Goal: Find specific page/section: Find specific page/section

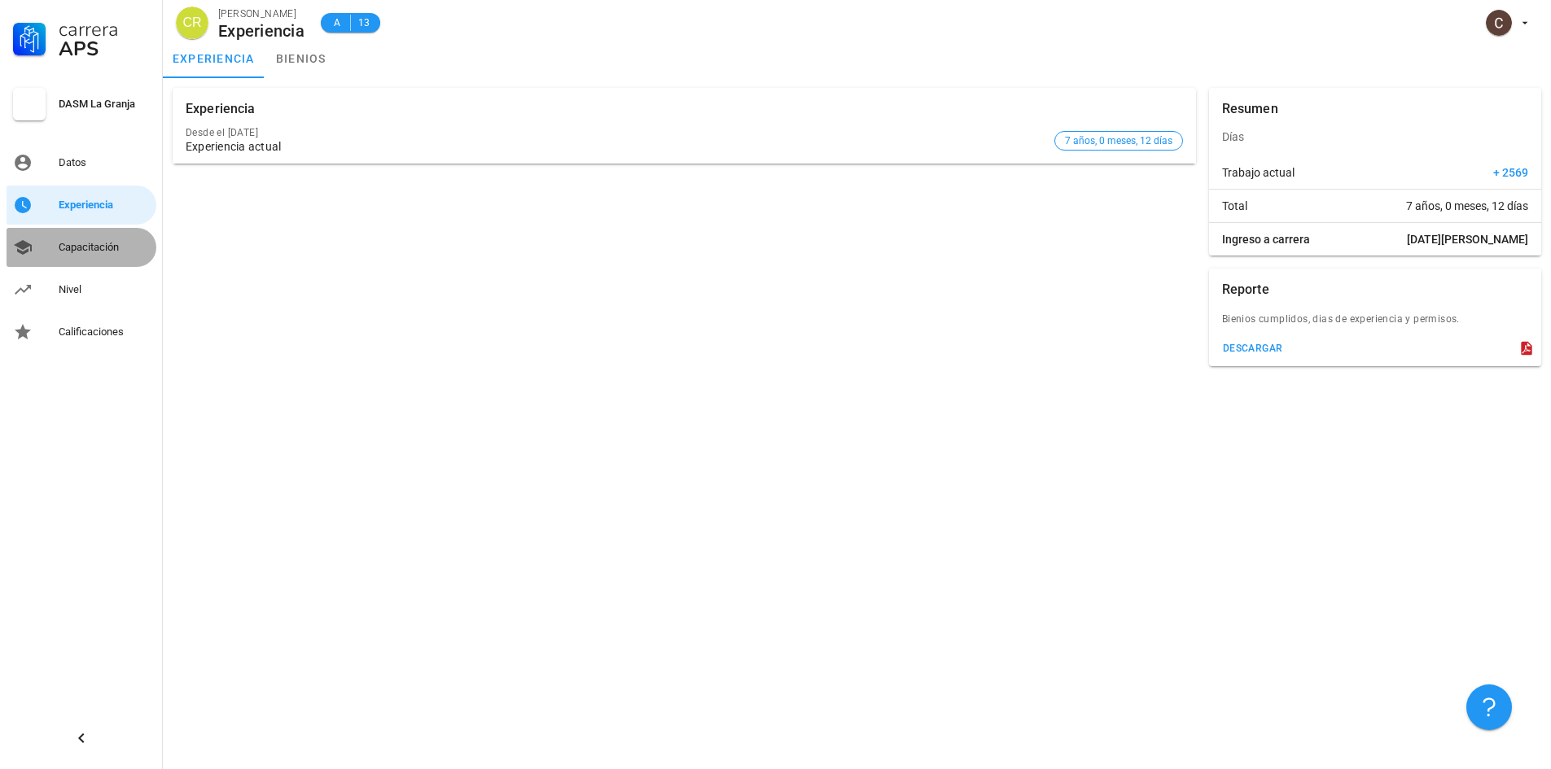
click at [111, 253] on div "Capacitación" at bounding box center [104, 247] width 91 height 13
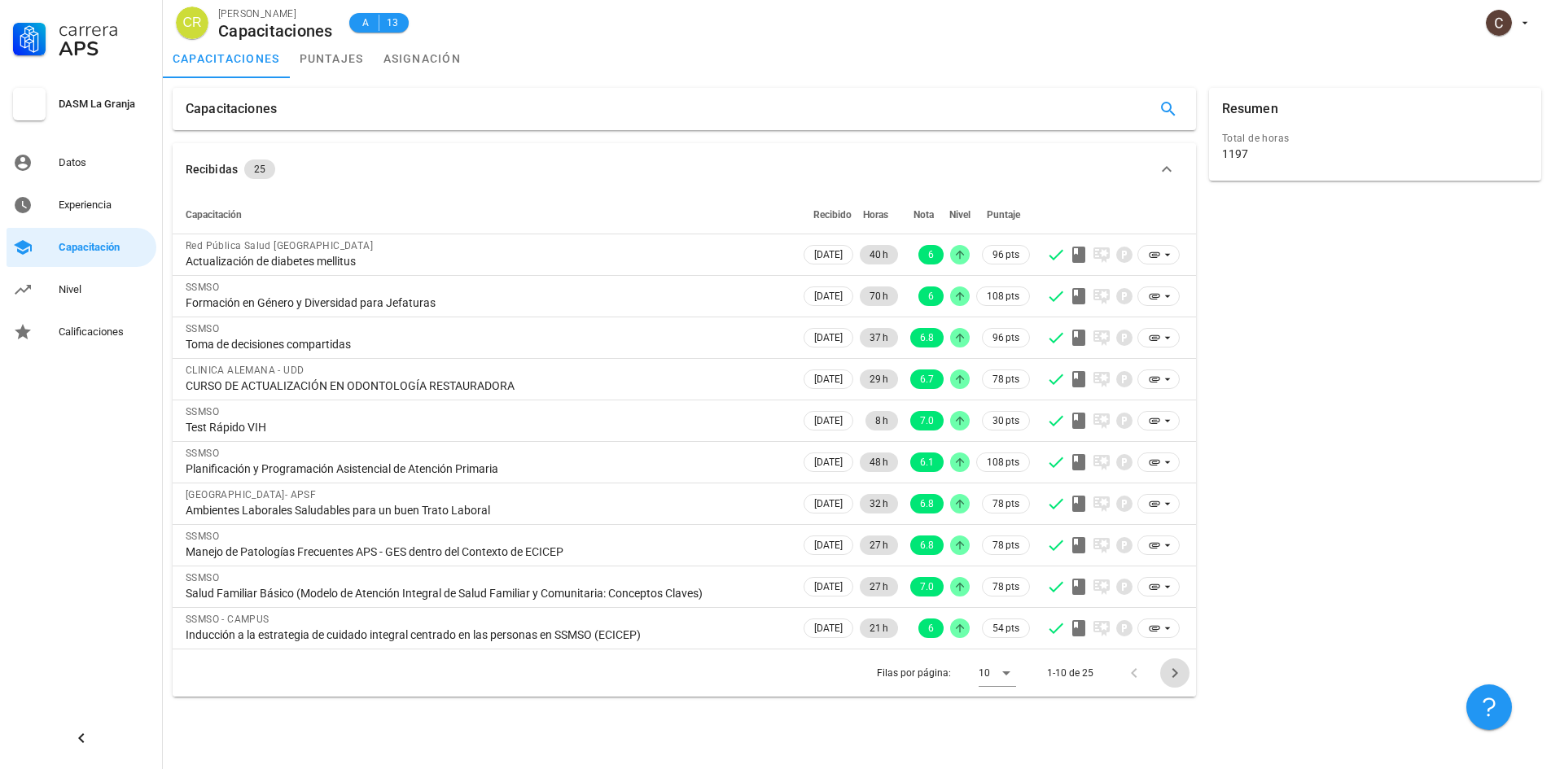
click at [1175, 677] on icon "Página siguiente" at bounding box center [1175, 673] width 20 height 20
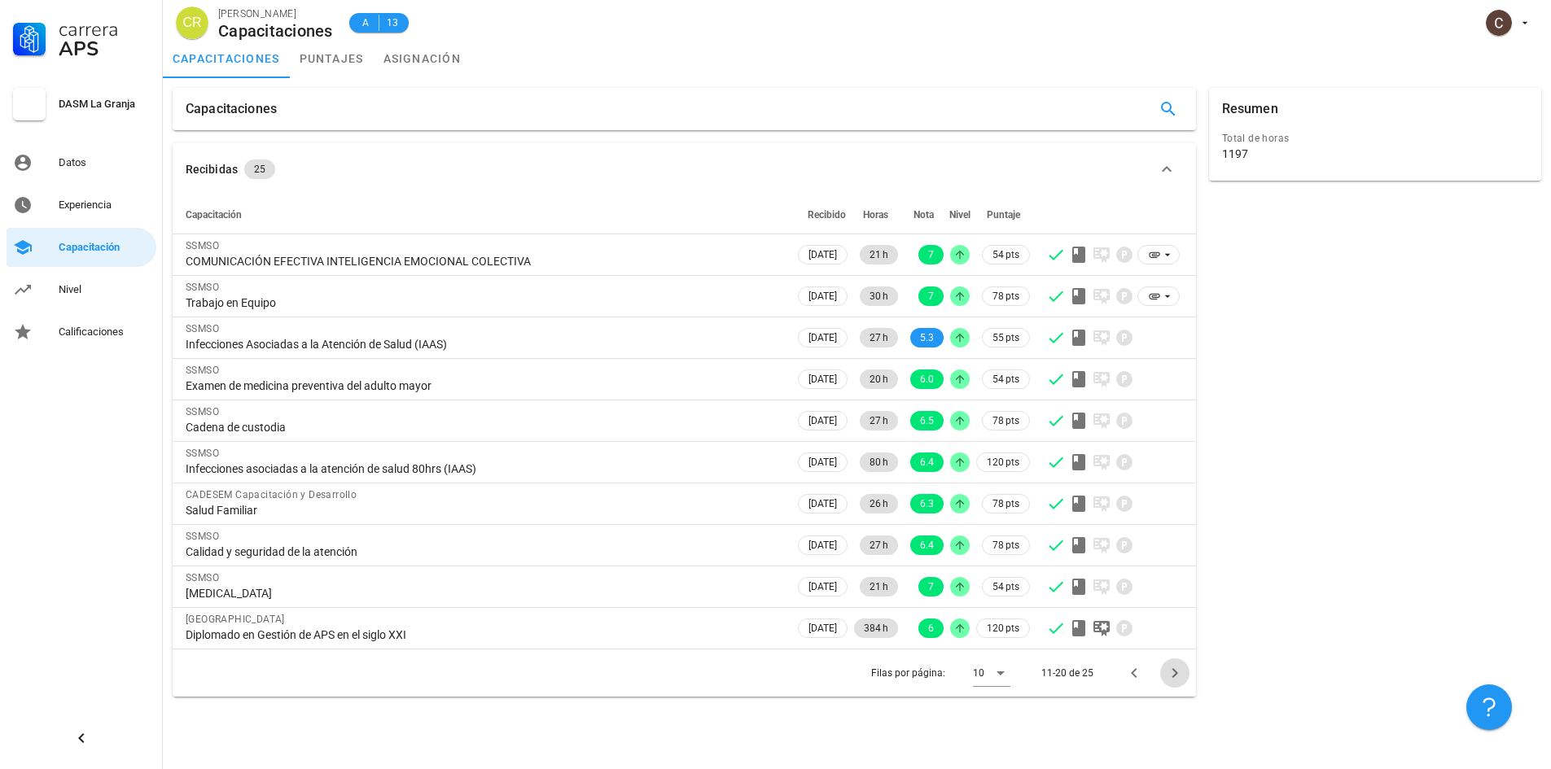
click at [1175, 677] on icon "Página siguiente" at bounding box center [1175, 673] width 20 height 20
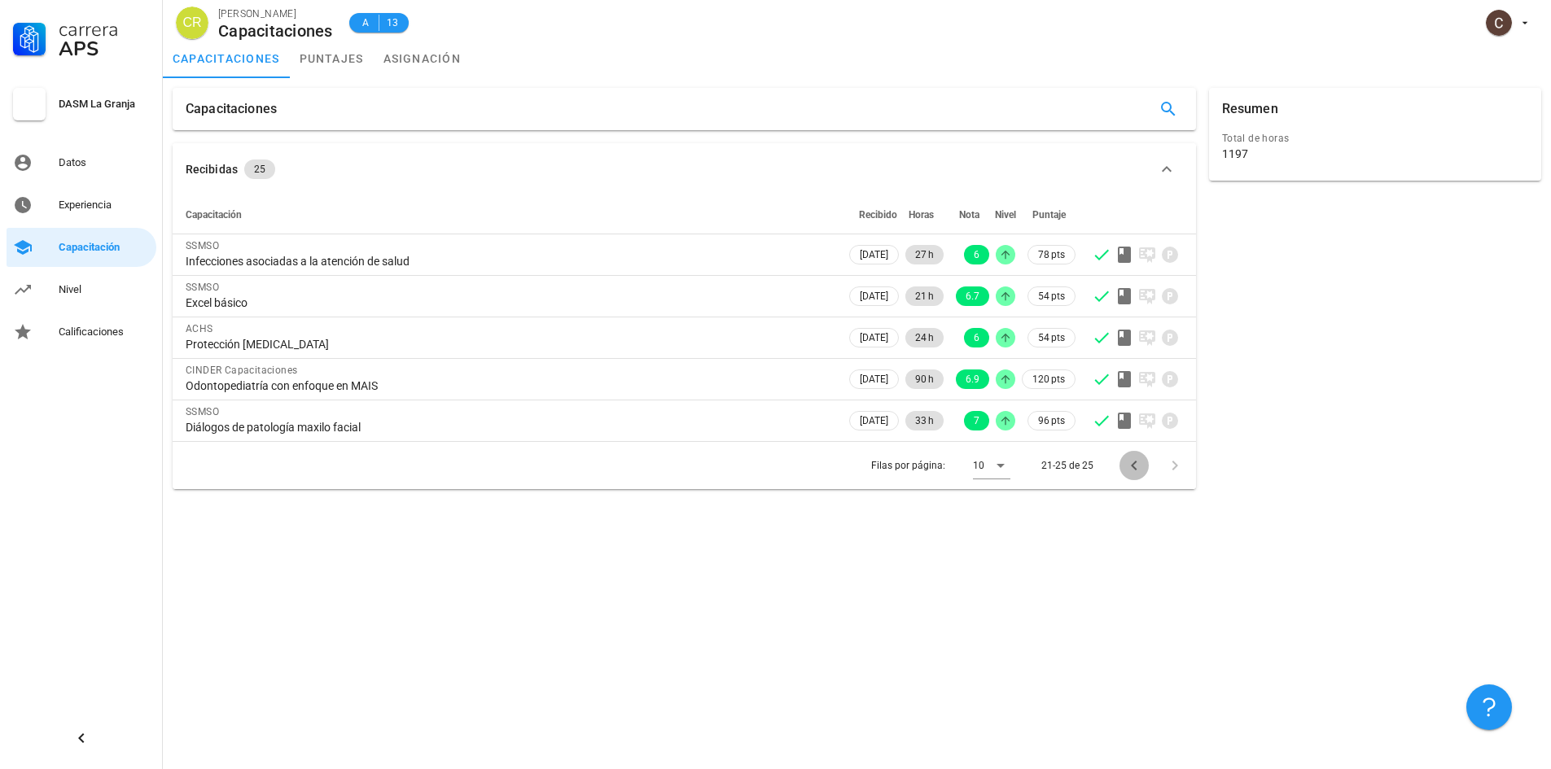
click at [1126, 469] on icon "Página anterior" at bounding box center [1134, 466] width 20 height 20
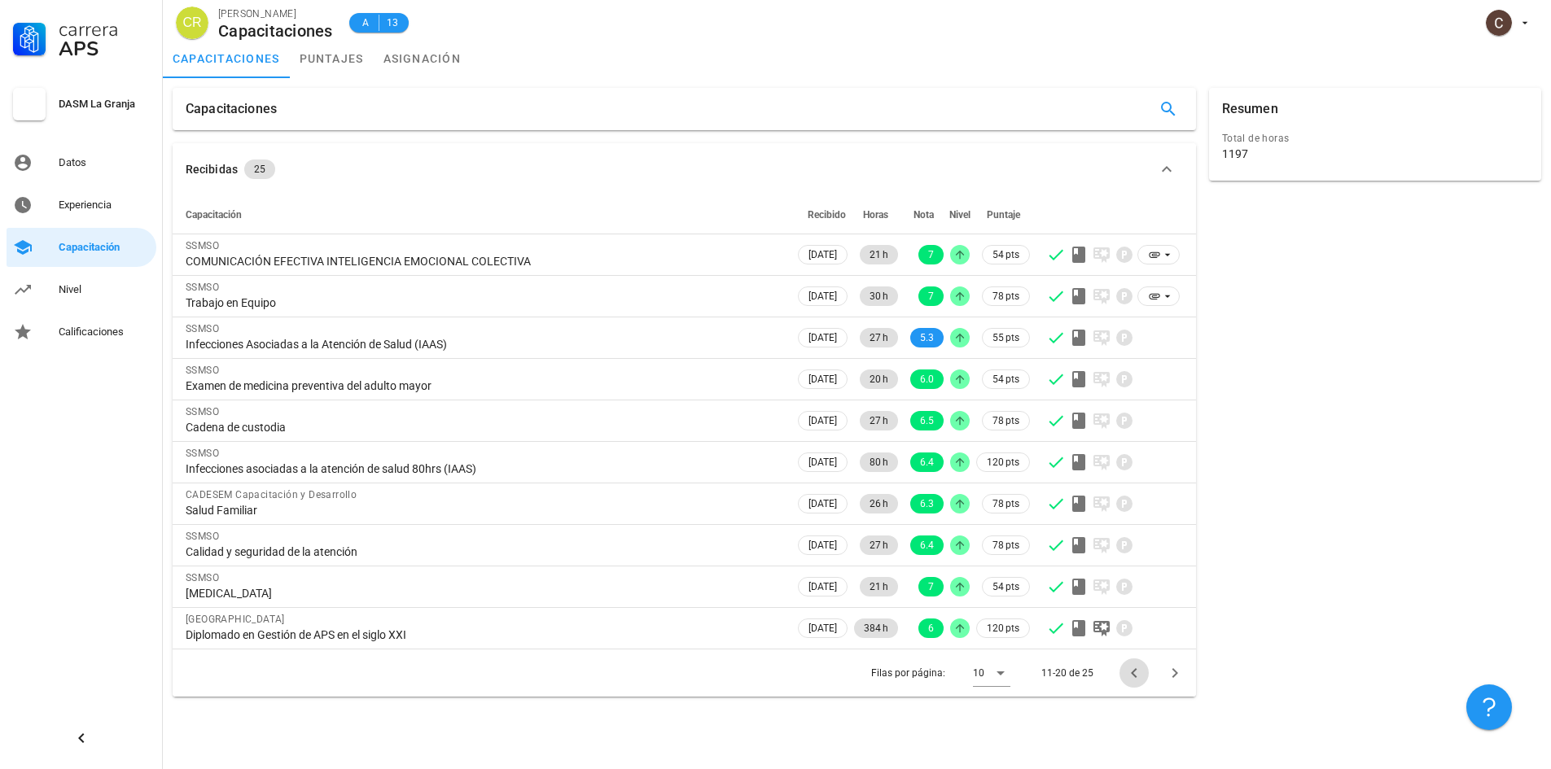
click at [1140, 672] on icon "Página anterior" at bounding box center [1134, 673] width 20 height 20
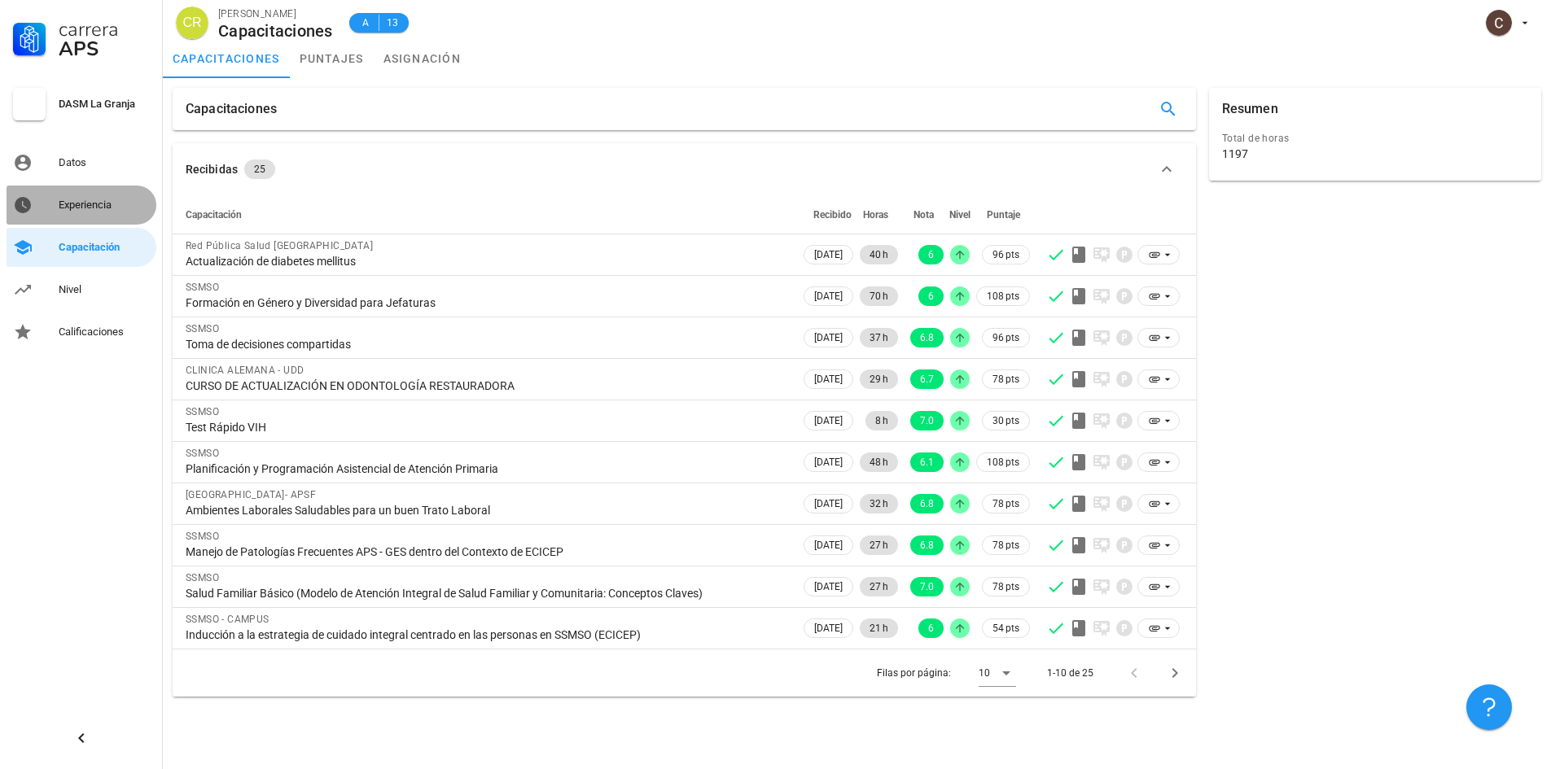
click at [85, 221] on link "Experiencia" at bounding box center [82, 205] width 150 height 39
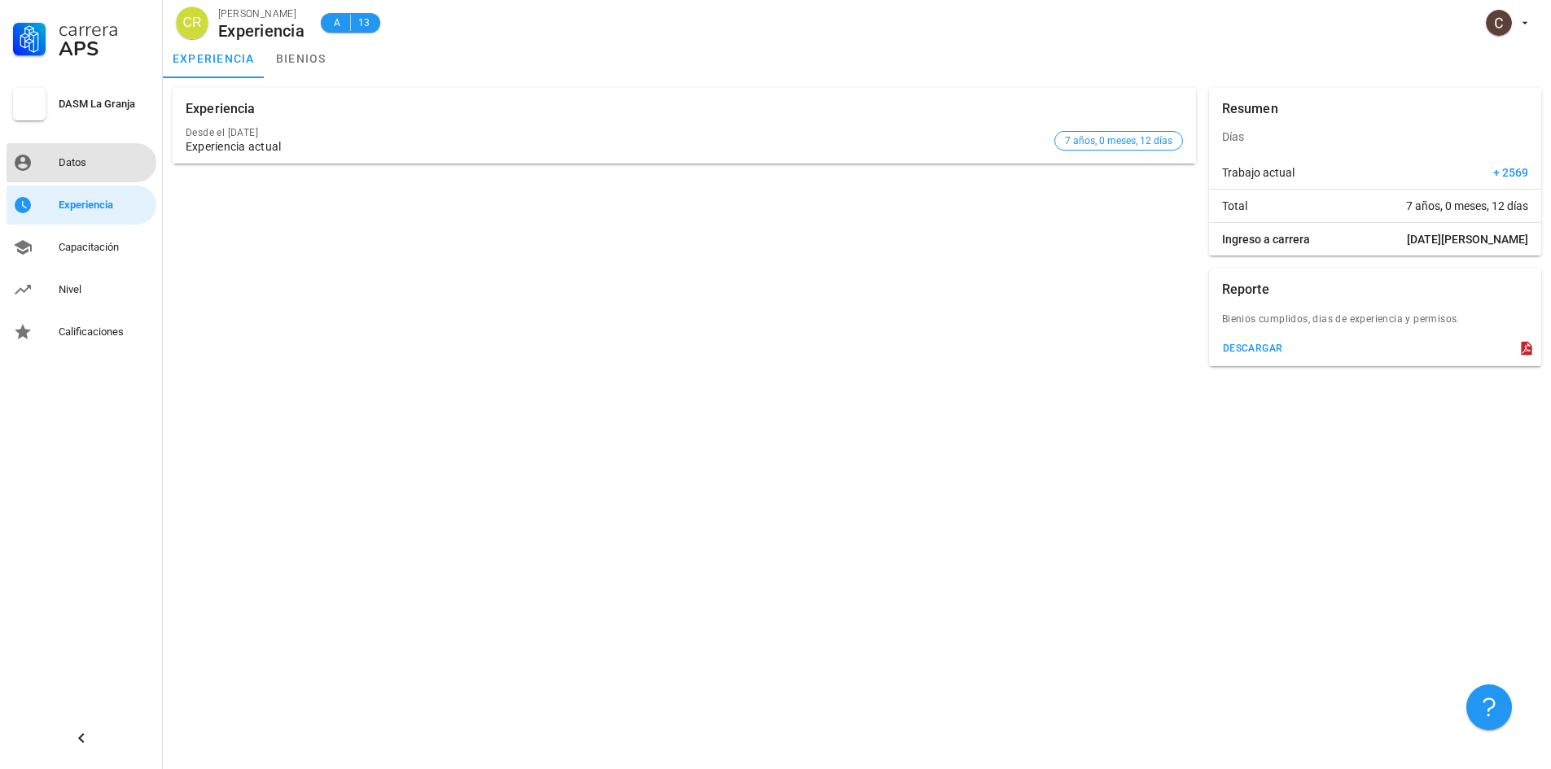
click at [110, 175] on div "Datos" at bounding box center [104, 163] width 91 height 26
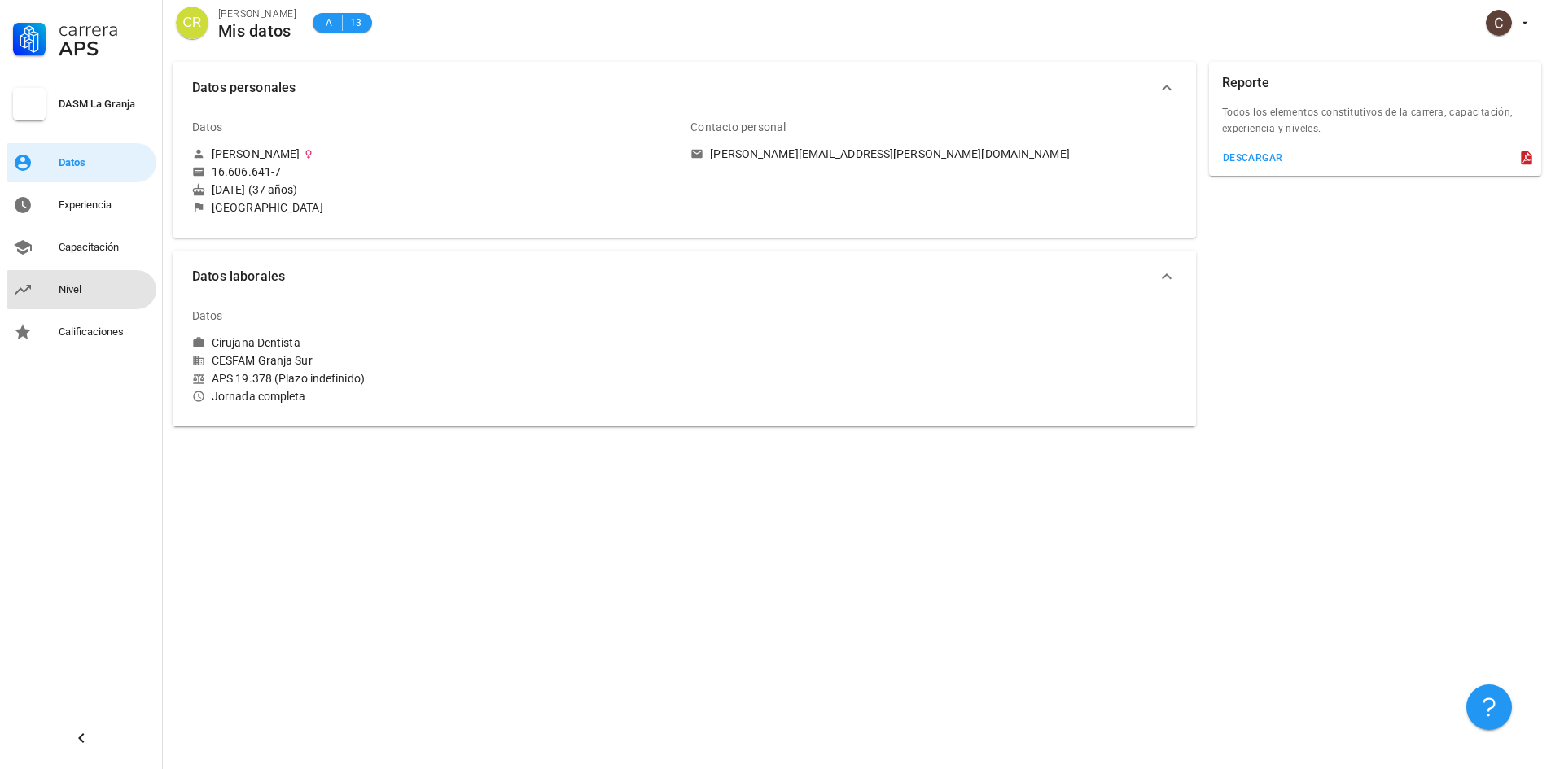
click at [90, 283] on div "Nivel" at bounding box center [104, 289] width 91 height 13
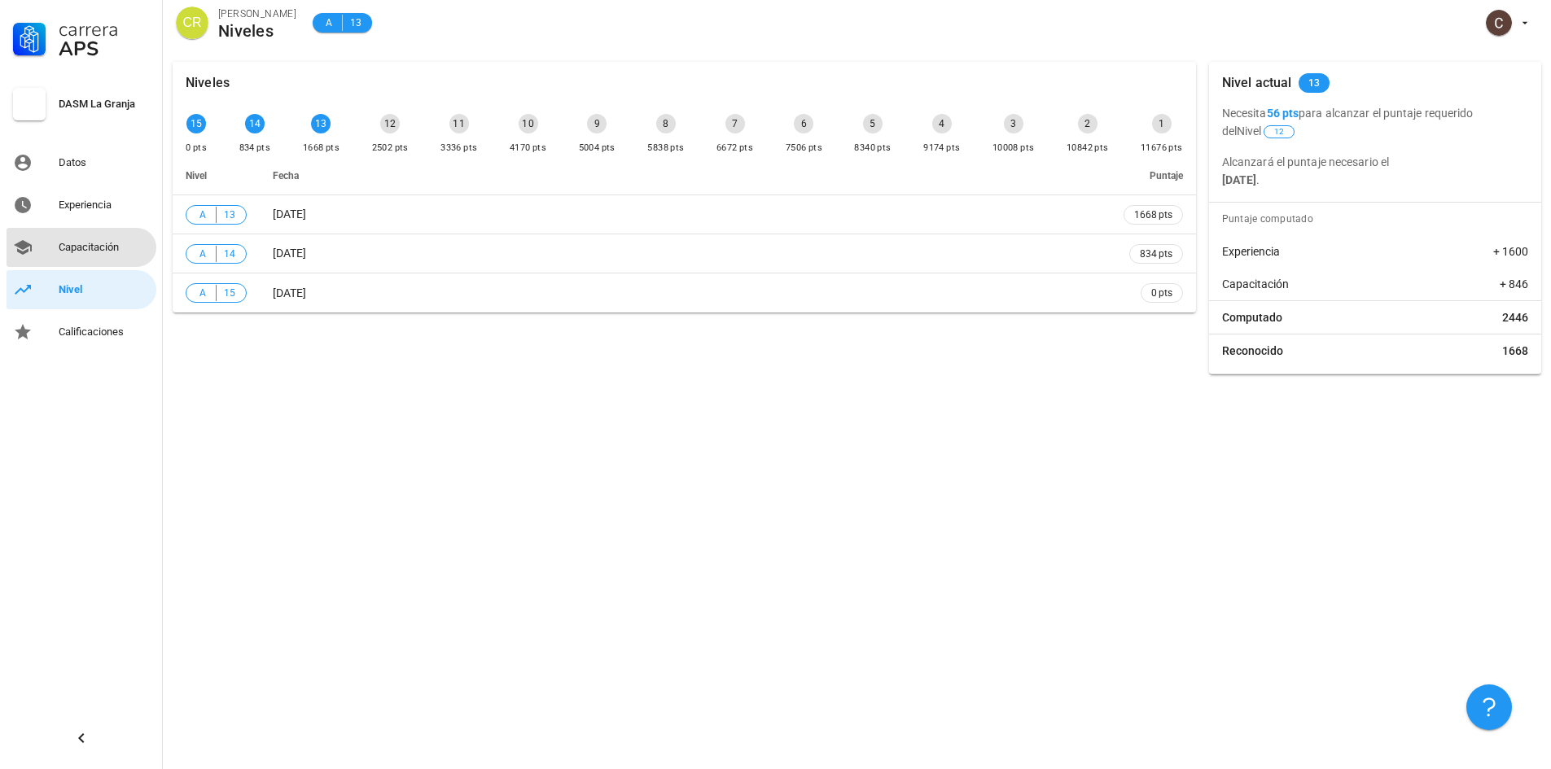
click at [53, 249] on link "Capacitación" at bounding box center [82, 247] width 150 height 39
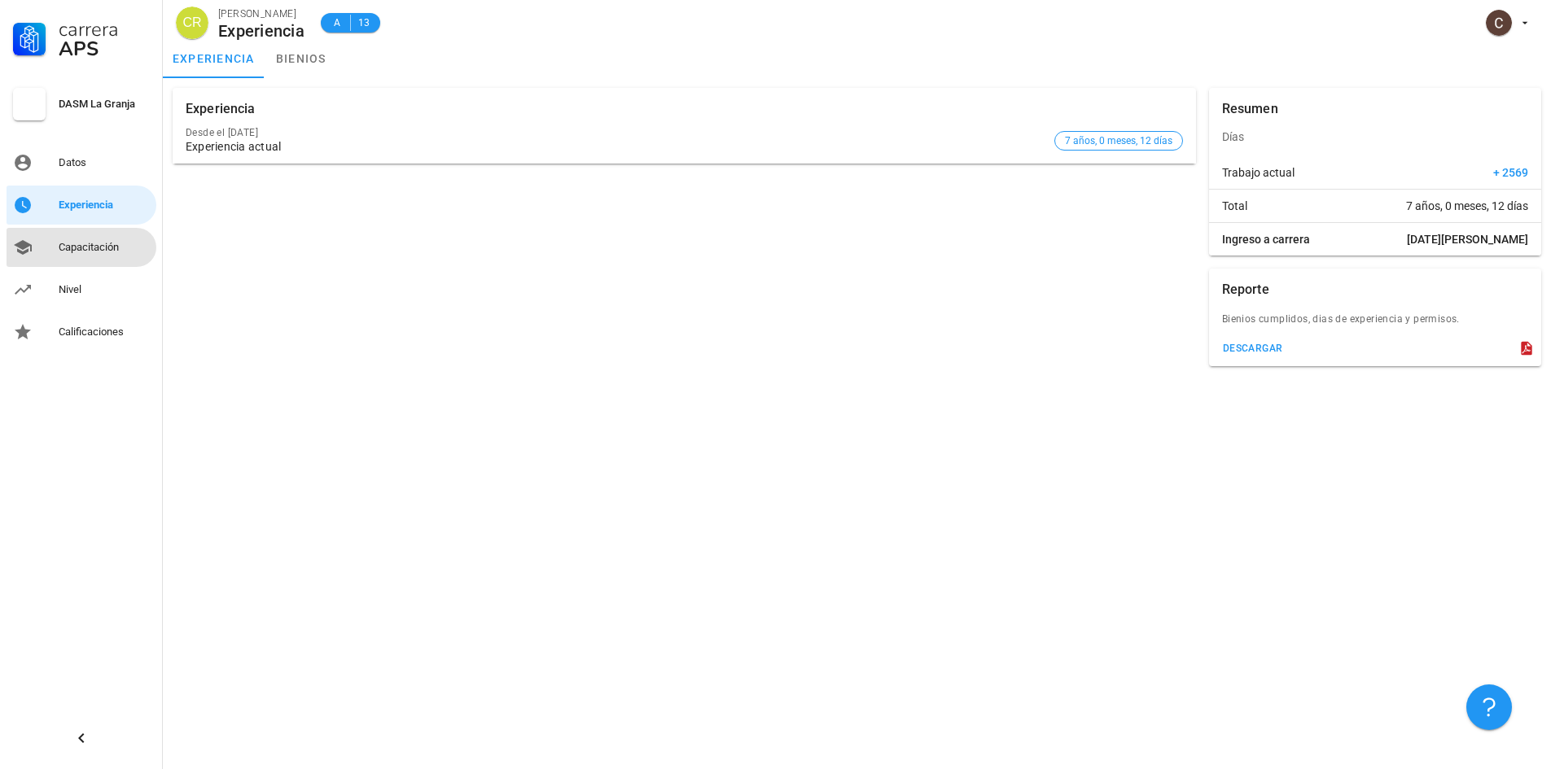
click at [72, 236] on div "Capacitación" at bounding box center [104, 247] width 91 height 26
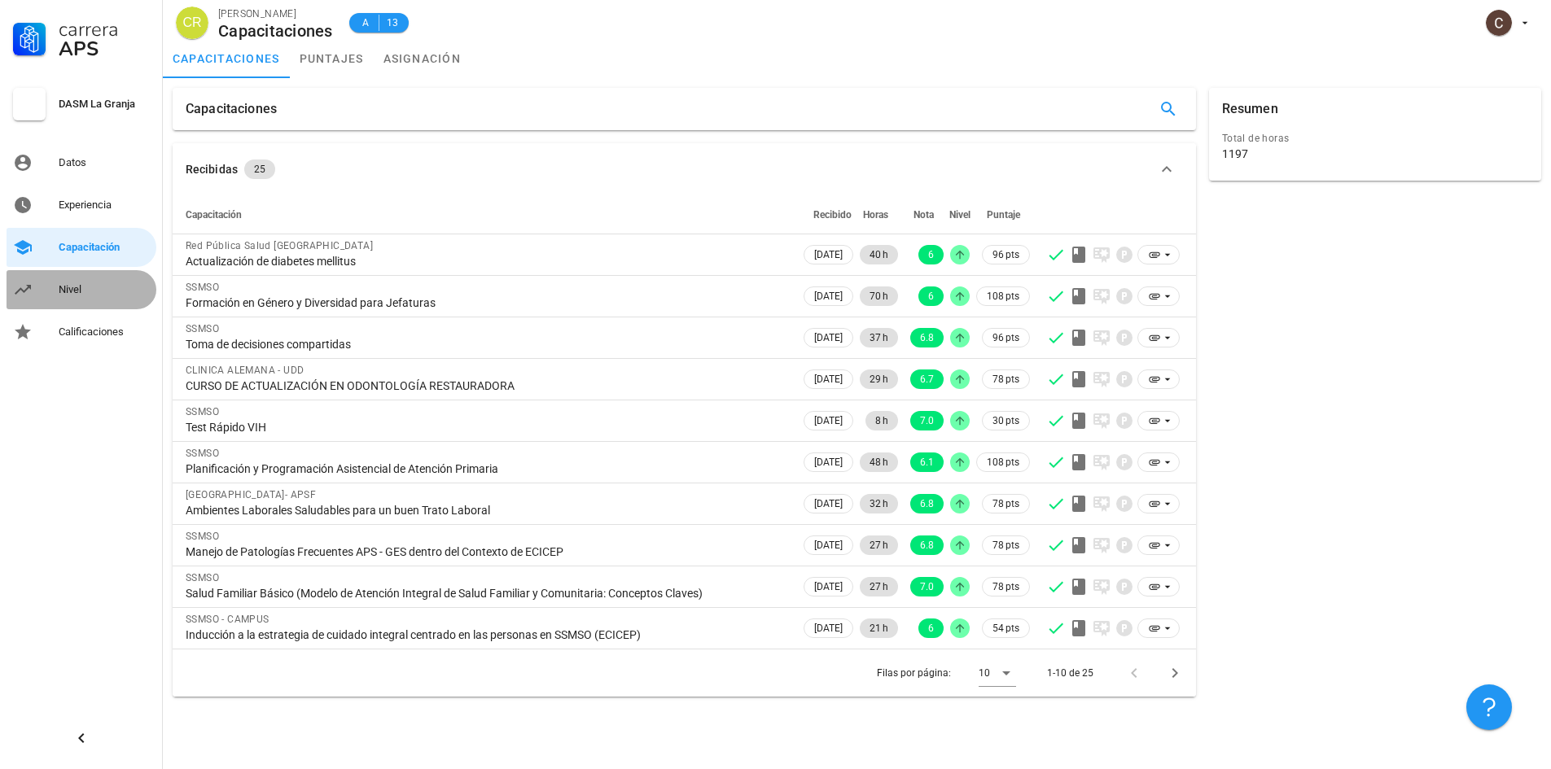
click at [48, 297] on link "Nivel" at bounding box center [82, 289] width 150 height 39
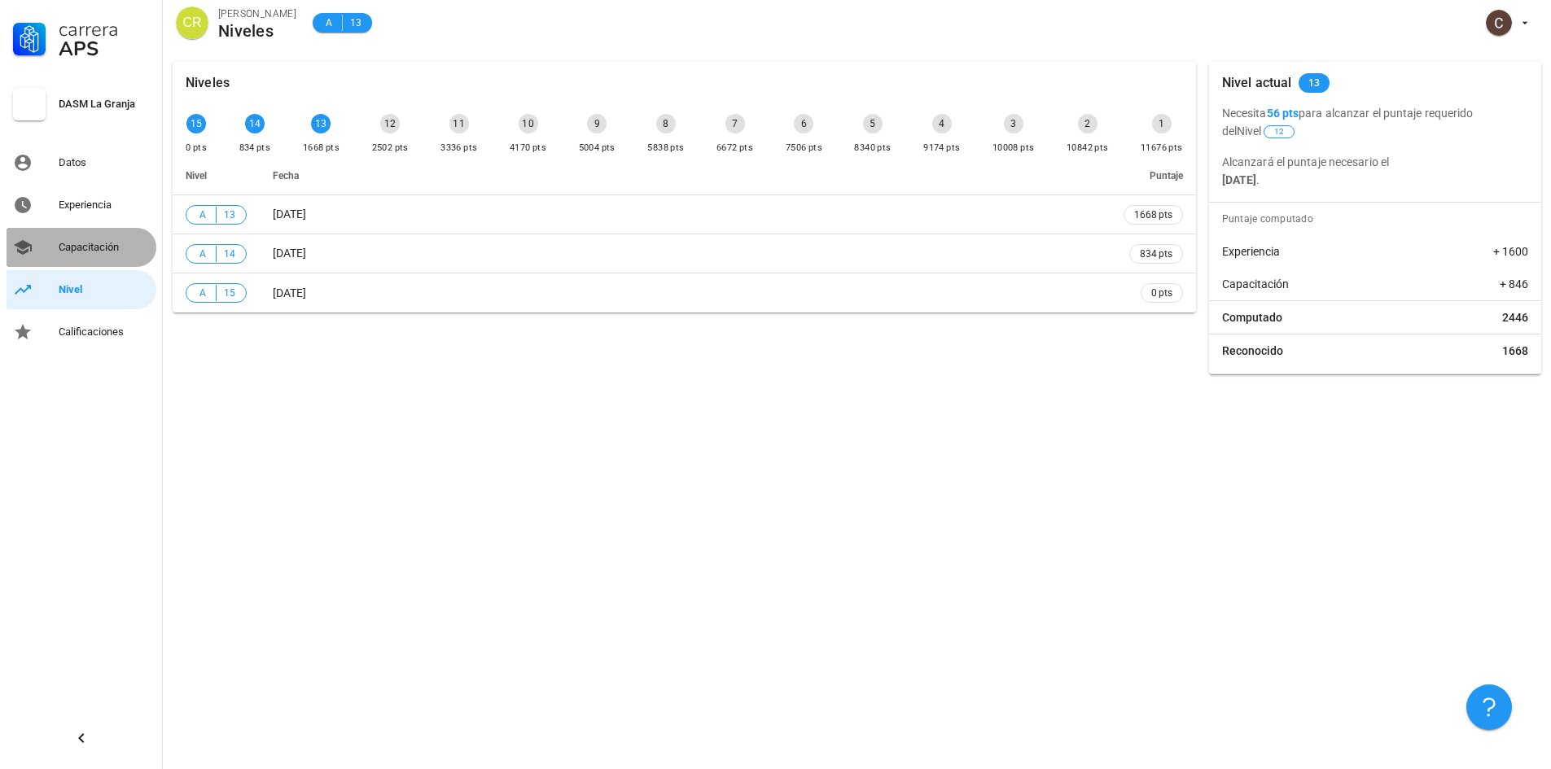
click at [80, 241] on div "Capacitación" at bounding box center [104, 247] width 91 height 13
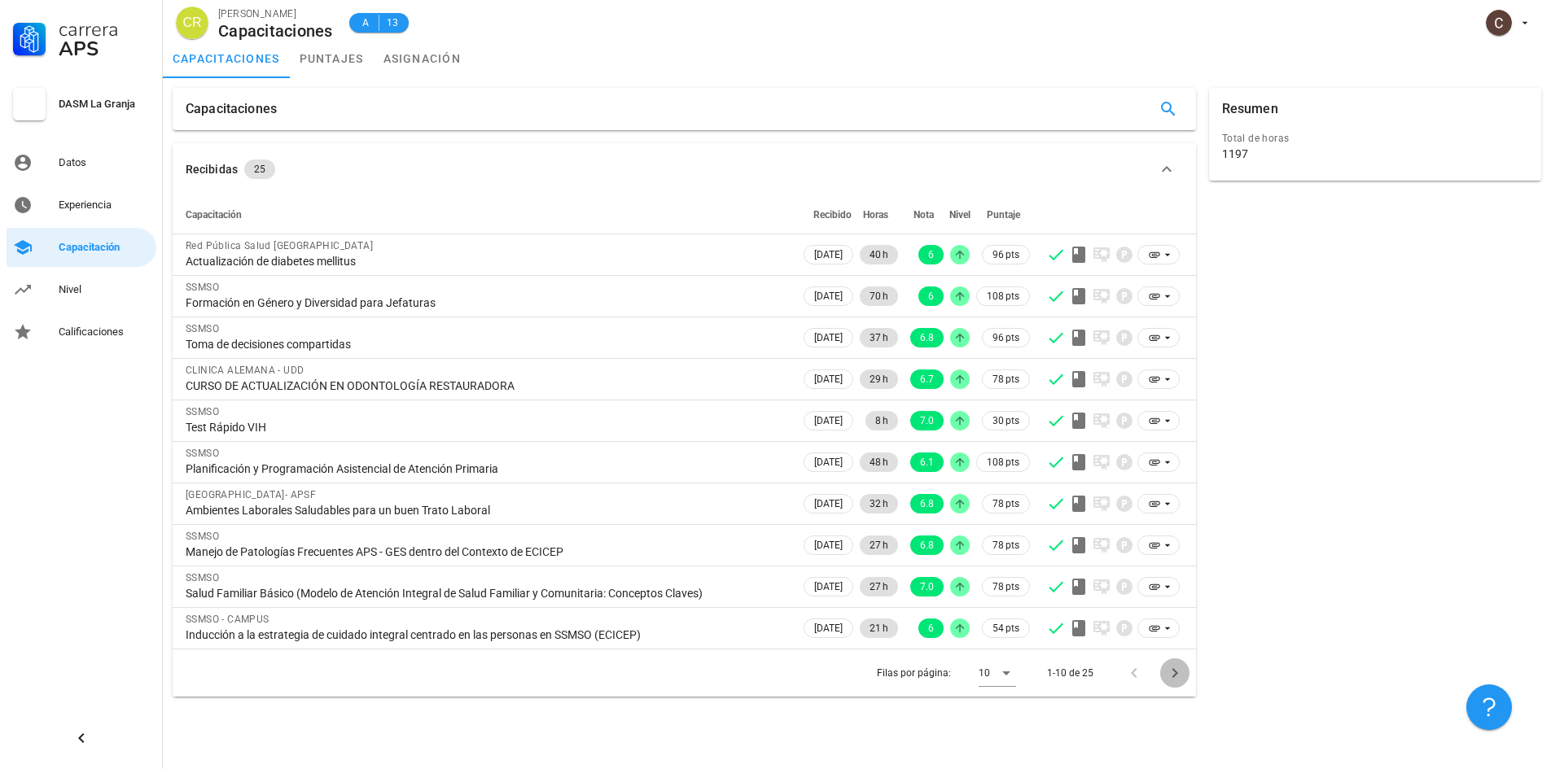
click at [1178, 680] on icon "Página siguiente" at bounding box center [1175, 673] width 20 height 20
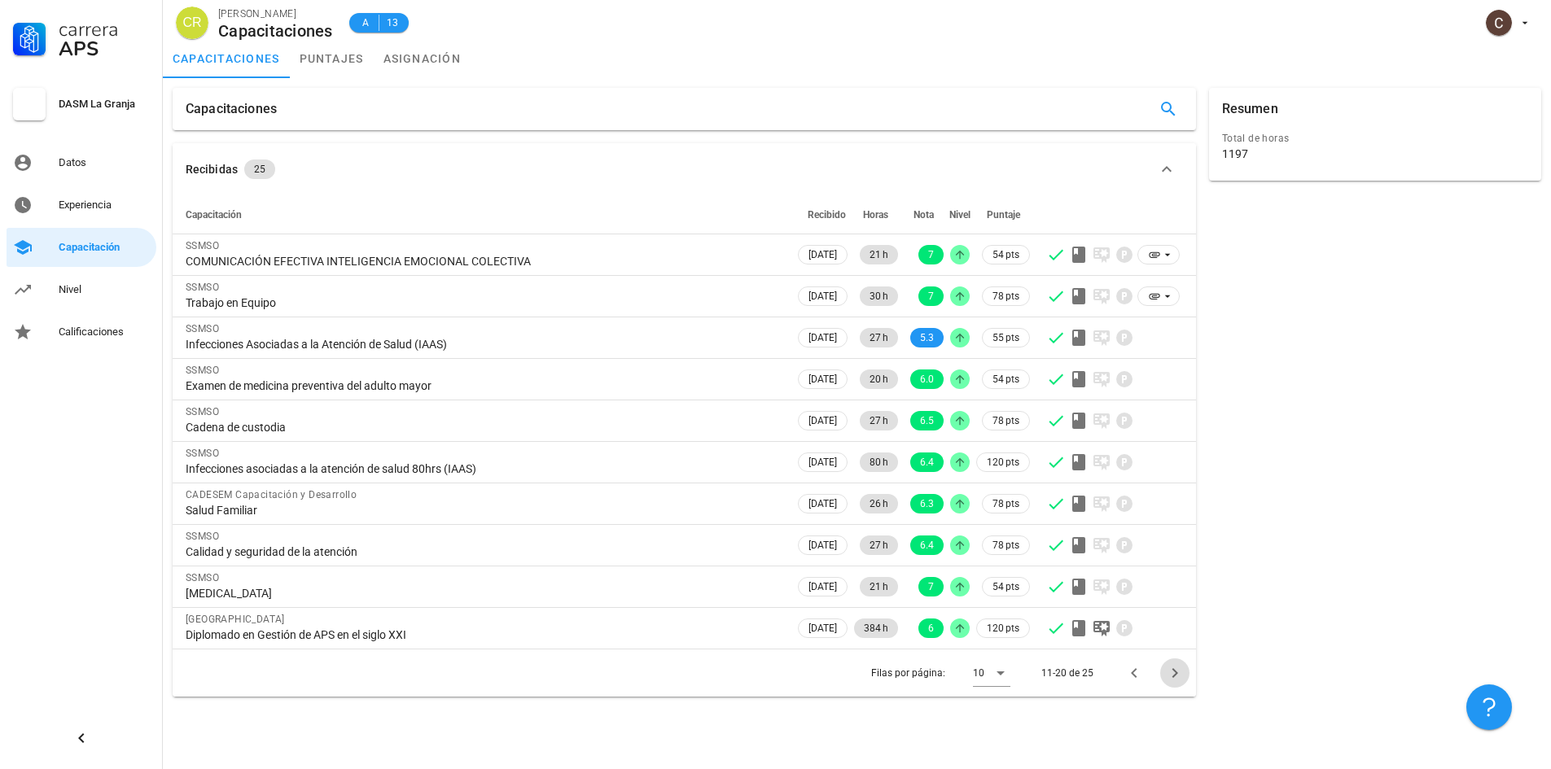
click at [1178, 680] on icon "Página siguiente" at bounding box center [1175, 673] width 20 height 20
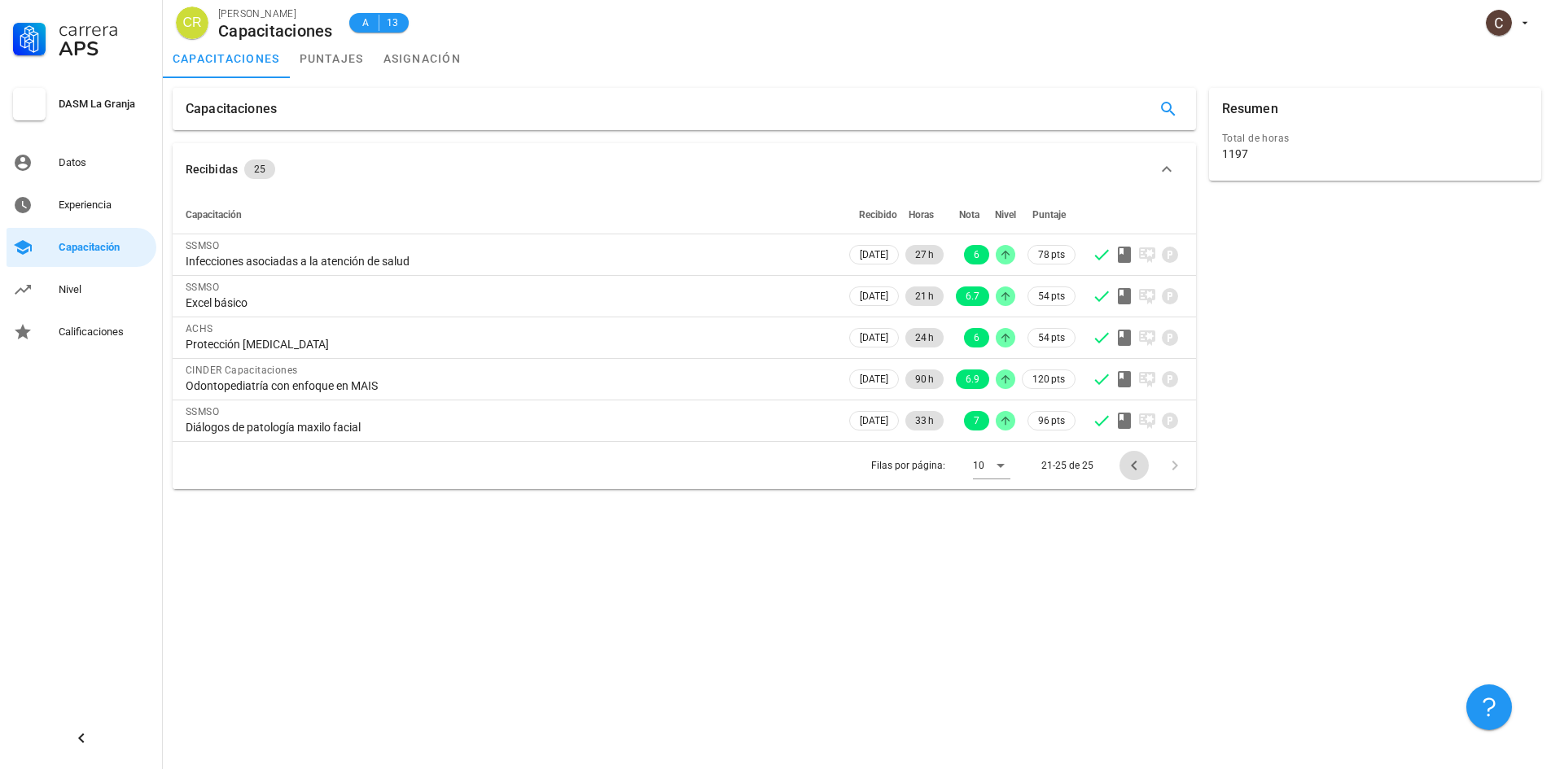
click at [1128, 474] on icon "Página anterior" at bounding box center [1134, 466] width 20 height 20
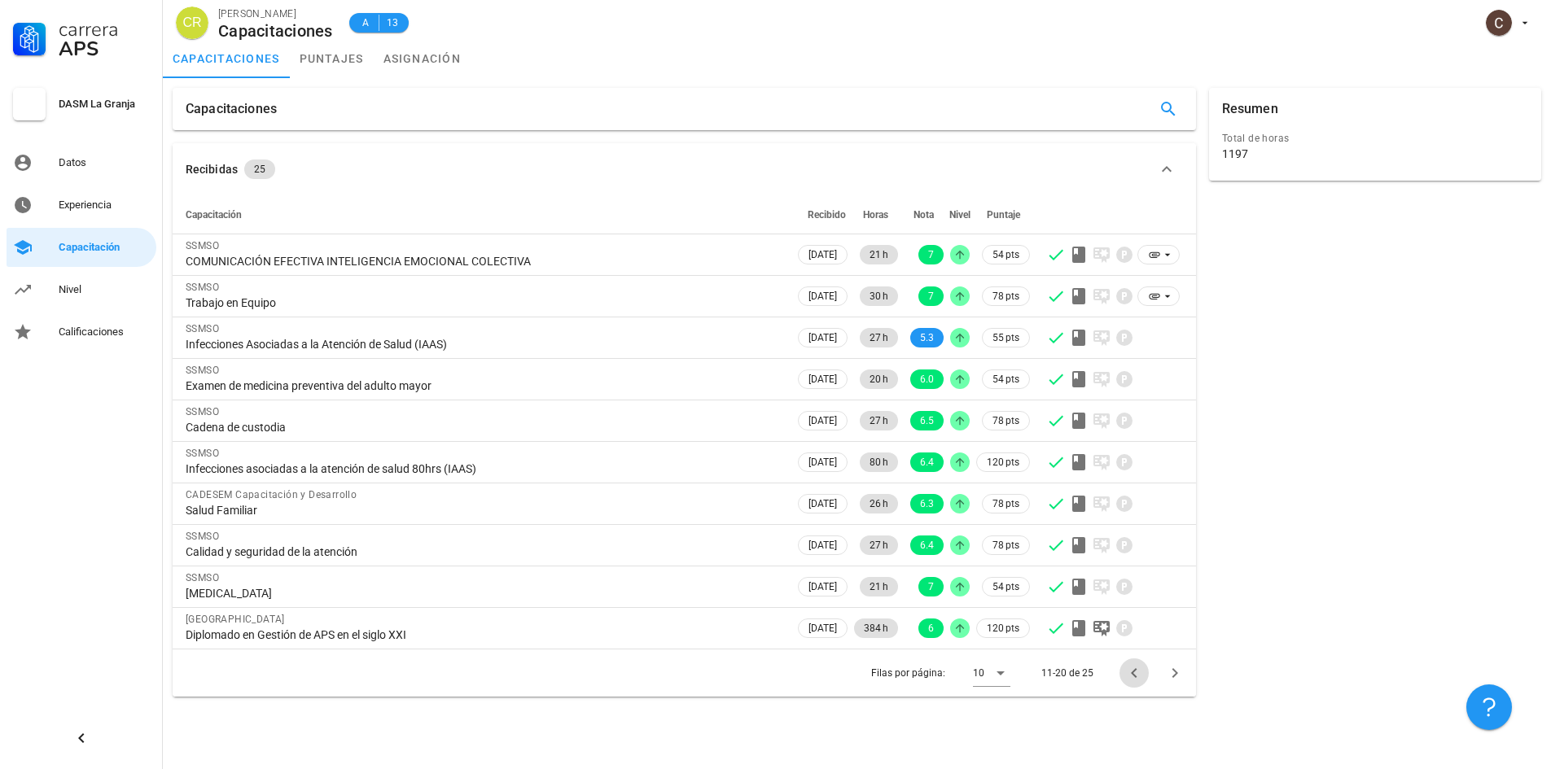
click at [1130, 669] on icon "Página anterior" at bounding box center [1134, 673] width 20 height 20
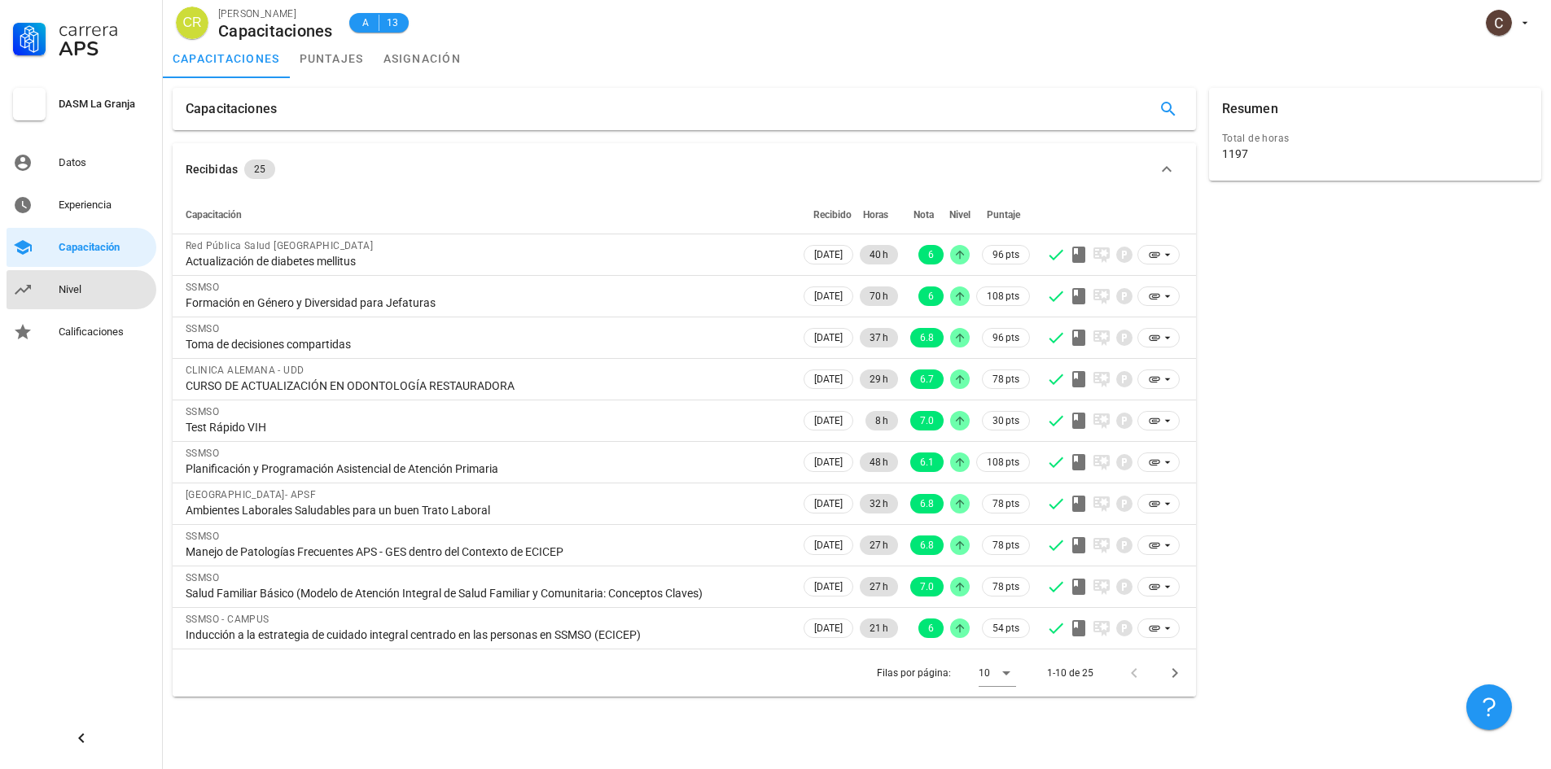
click at [80, 297] on div "Nivel" at bounding box center [104, 290] width 91 height 26
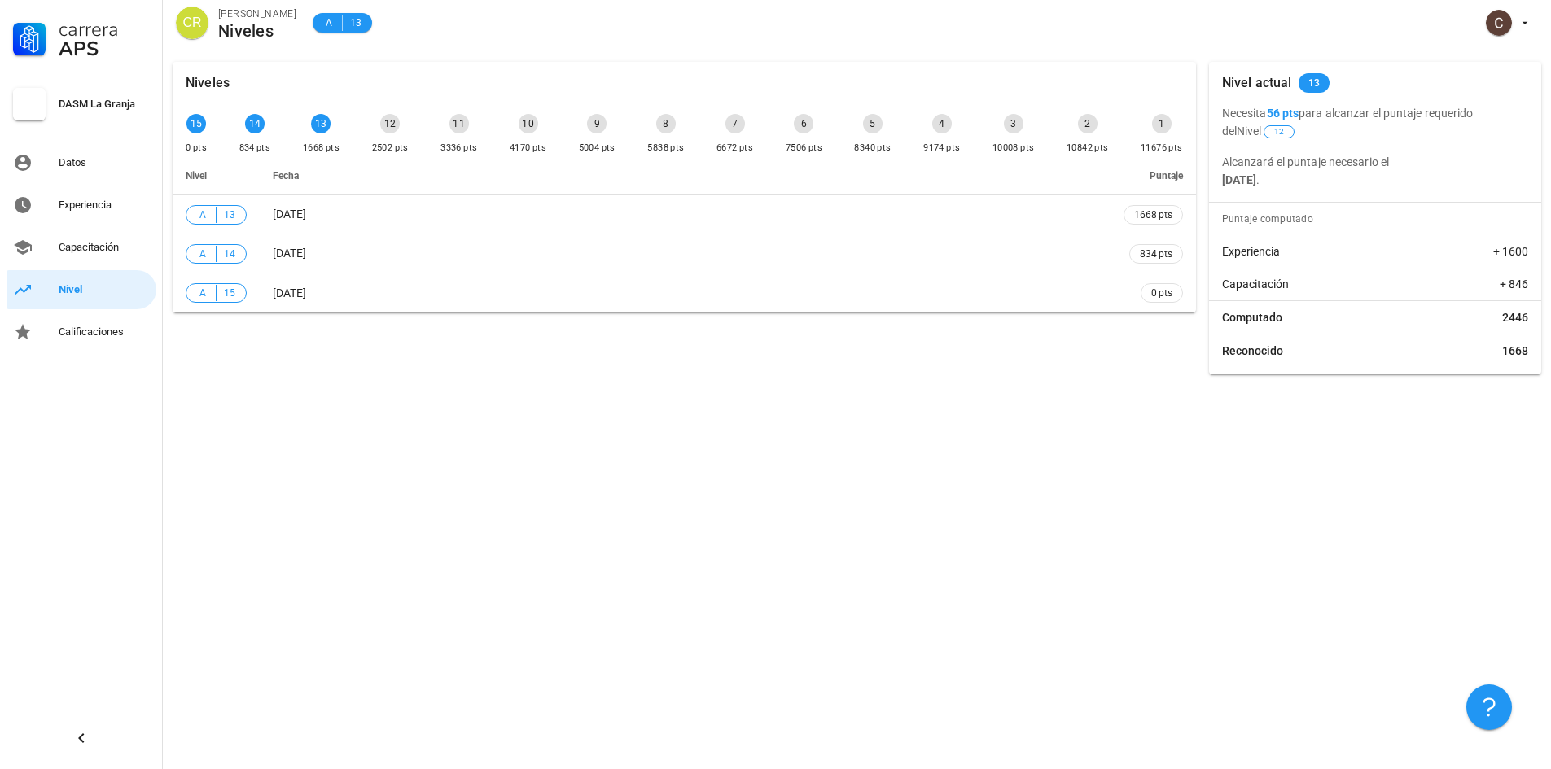
click at [1246, 668] on div "Niveles 15 0 pts 14 834 pts 13 1668 pts 12 2502 pts 11 3336 pts 10 4170 pts 9 5…" at bounding box center [857, 410] width 1388 height 717
click at [57, 247] on link "Capacitación" at bounding box center [82, 247] width 150 height 39
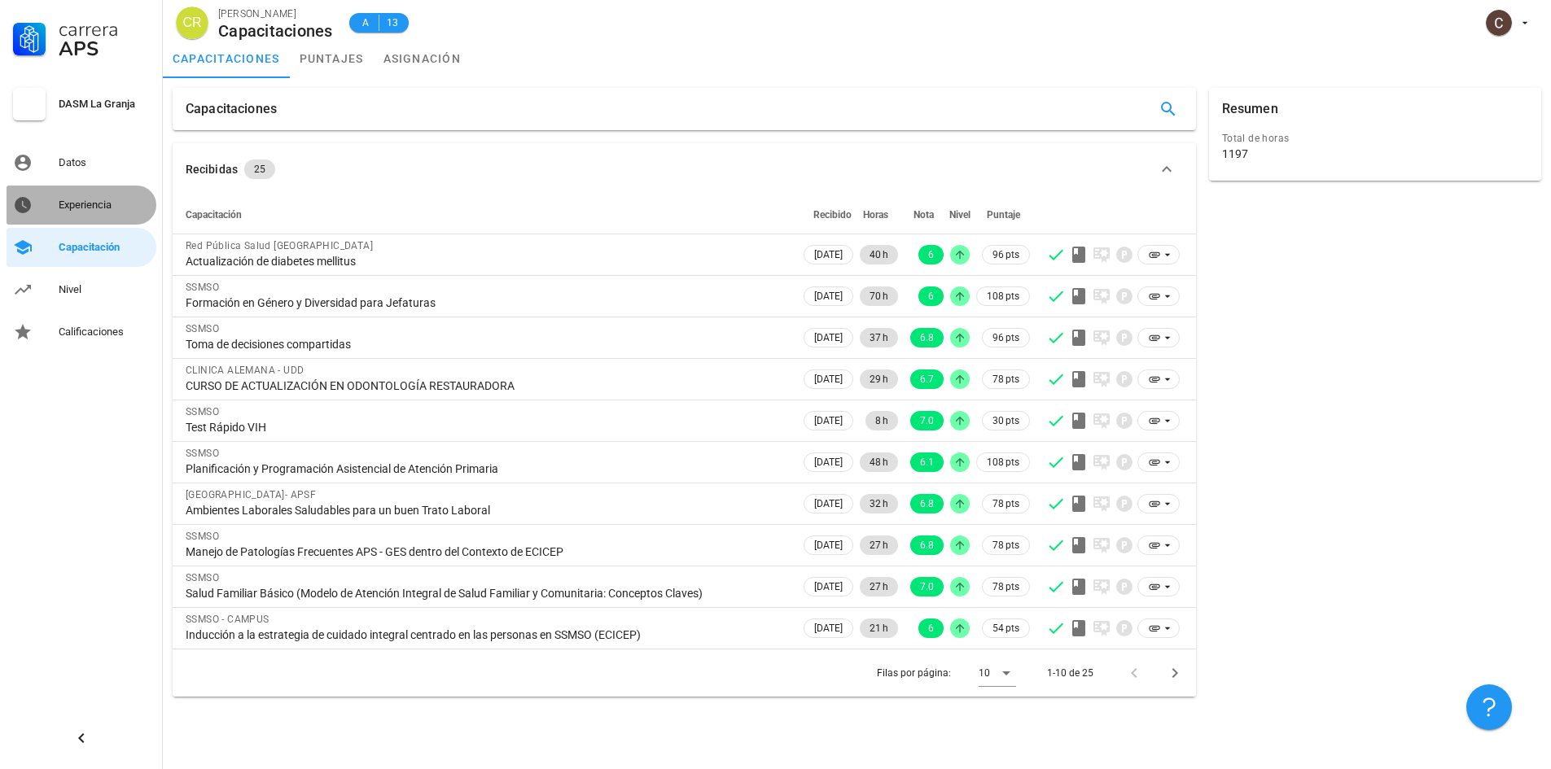
click at [70, 203] on div "Experiencia" at bounding box center [104, 205] width 91 height 13
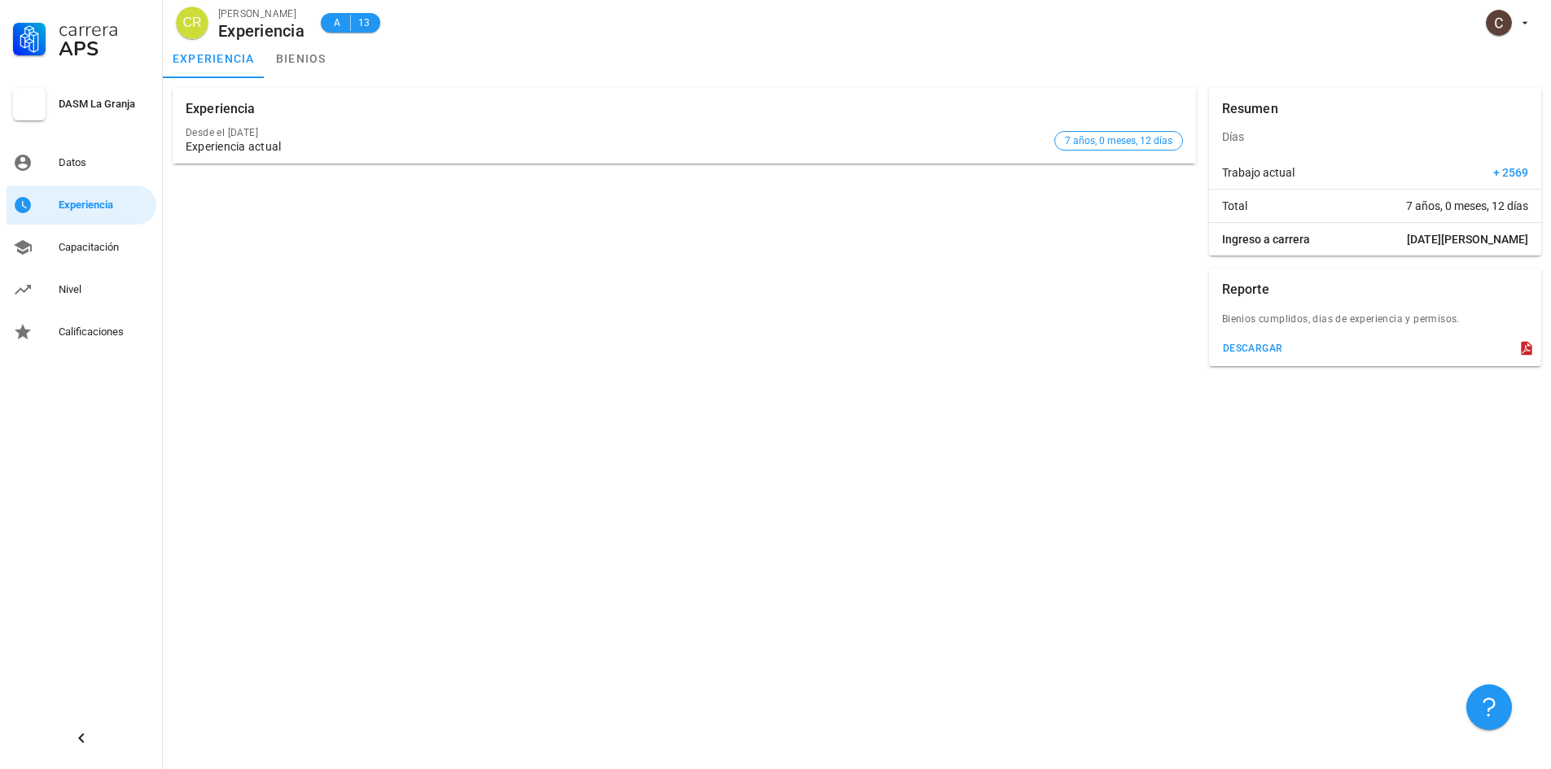
click at [1381, 438] on div "Experiencia Desde el [DATE] Experiencia actual 7 años, 0 meses, 12 días Resumen…" at bounding box center [857, 423] width 1388 height 691
click at [851, 366] on div "Experiencia Desde el [DATE] Experiencia actual 7 años, 0 meses, 12 días" at bounding box center [684, 226] width 1036 height 291
click at [100, 235] on div "Capacitación" at bounding box center [104, 247] width 91 height 26
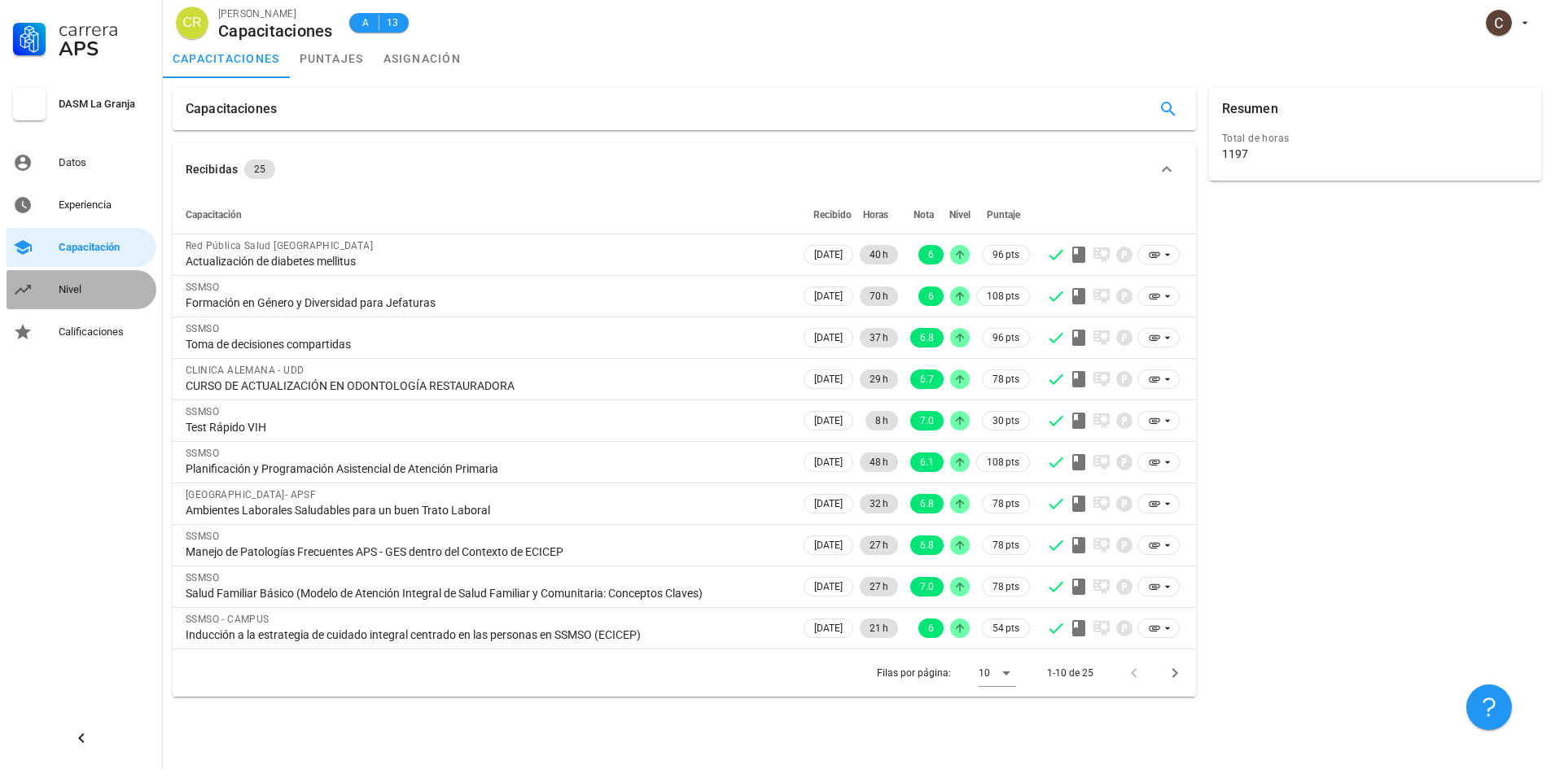
click at [90, 291] on div "Nivel" at bounding box center [104, 289] width 91 height 13
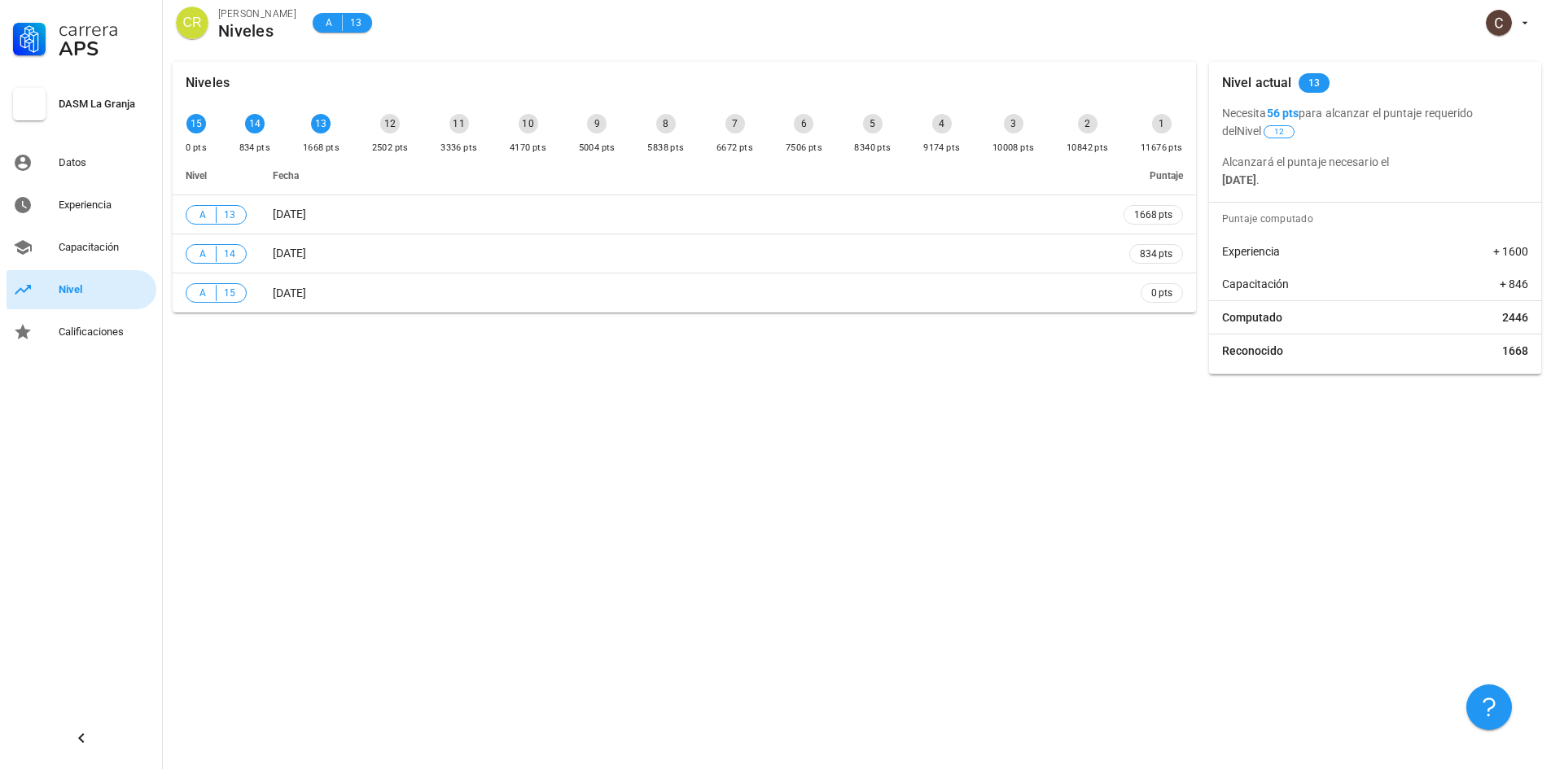
click at [98, 273] on link "Nivel" at bounding box center [82, 289] width 150 height 39
click at [94, 243] on div "Capacitación" at bounding box center [104, 247] width 91 height 13
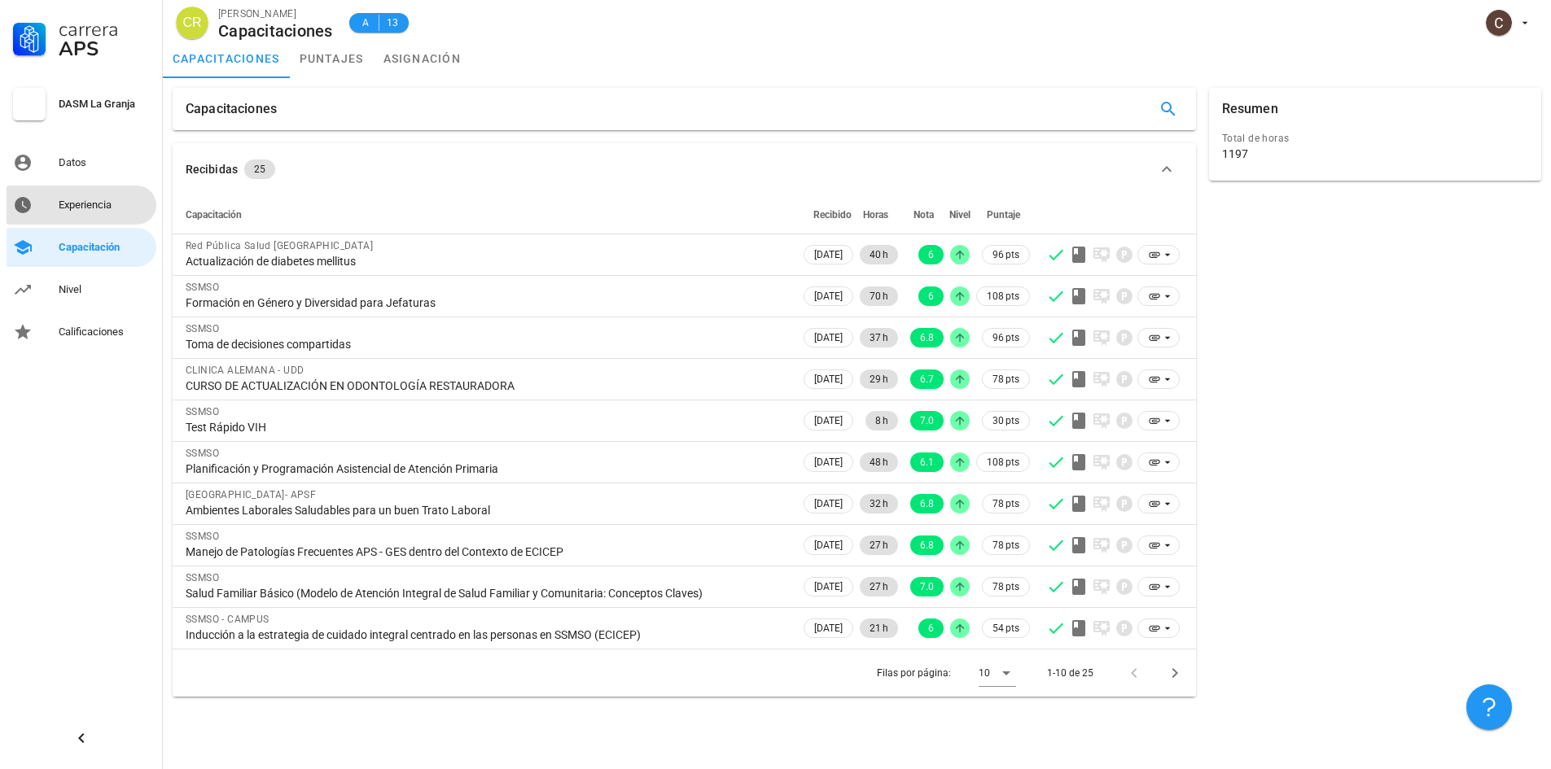
click at [90, 208] on div "Experiencia" at bounding box center [104, 205] width 91 height 13
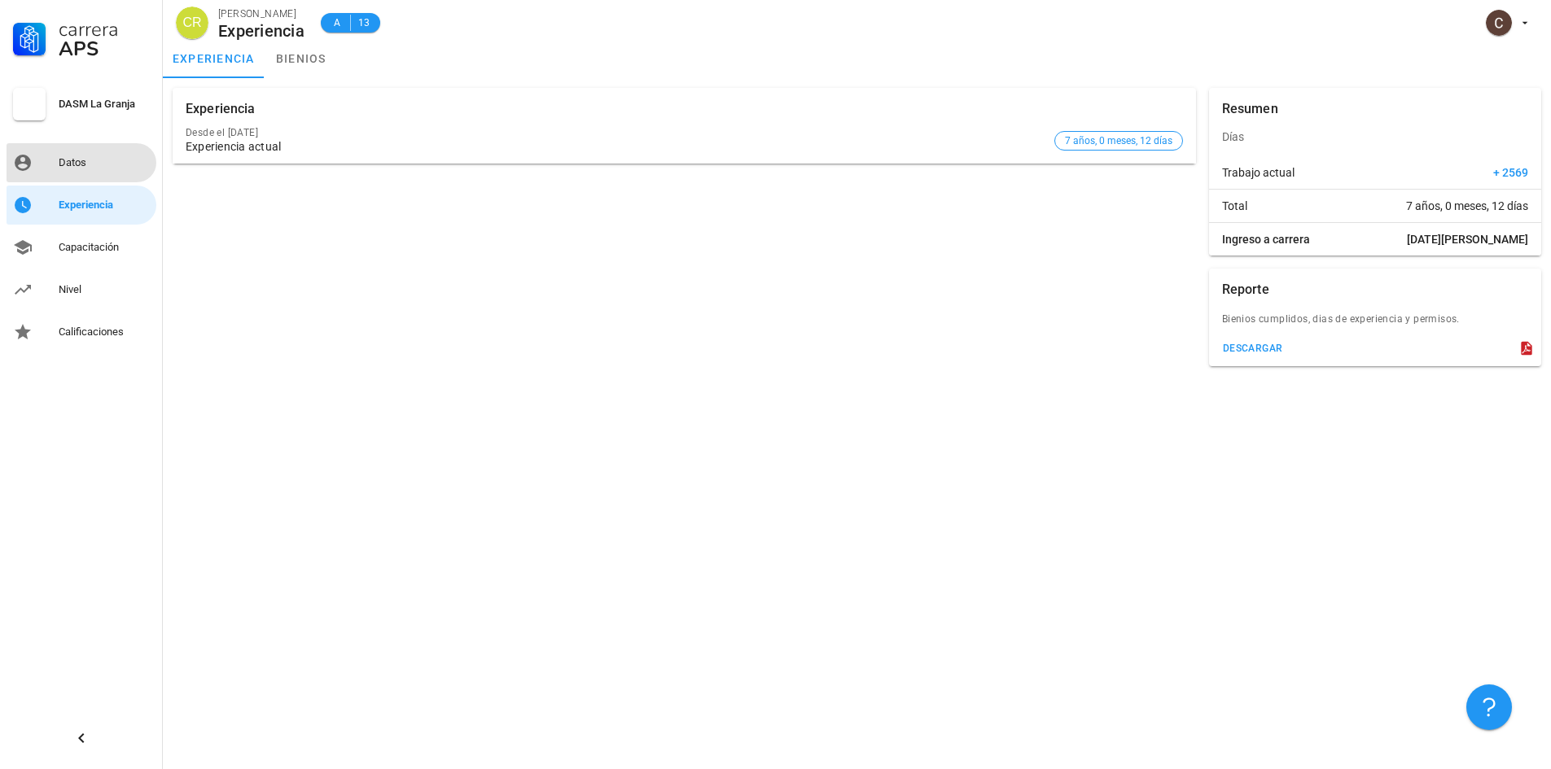
click at [91, 158] on div "Datos" at bounding box center [104, 162] width 91 height 13
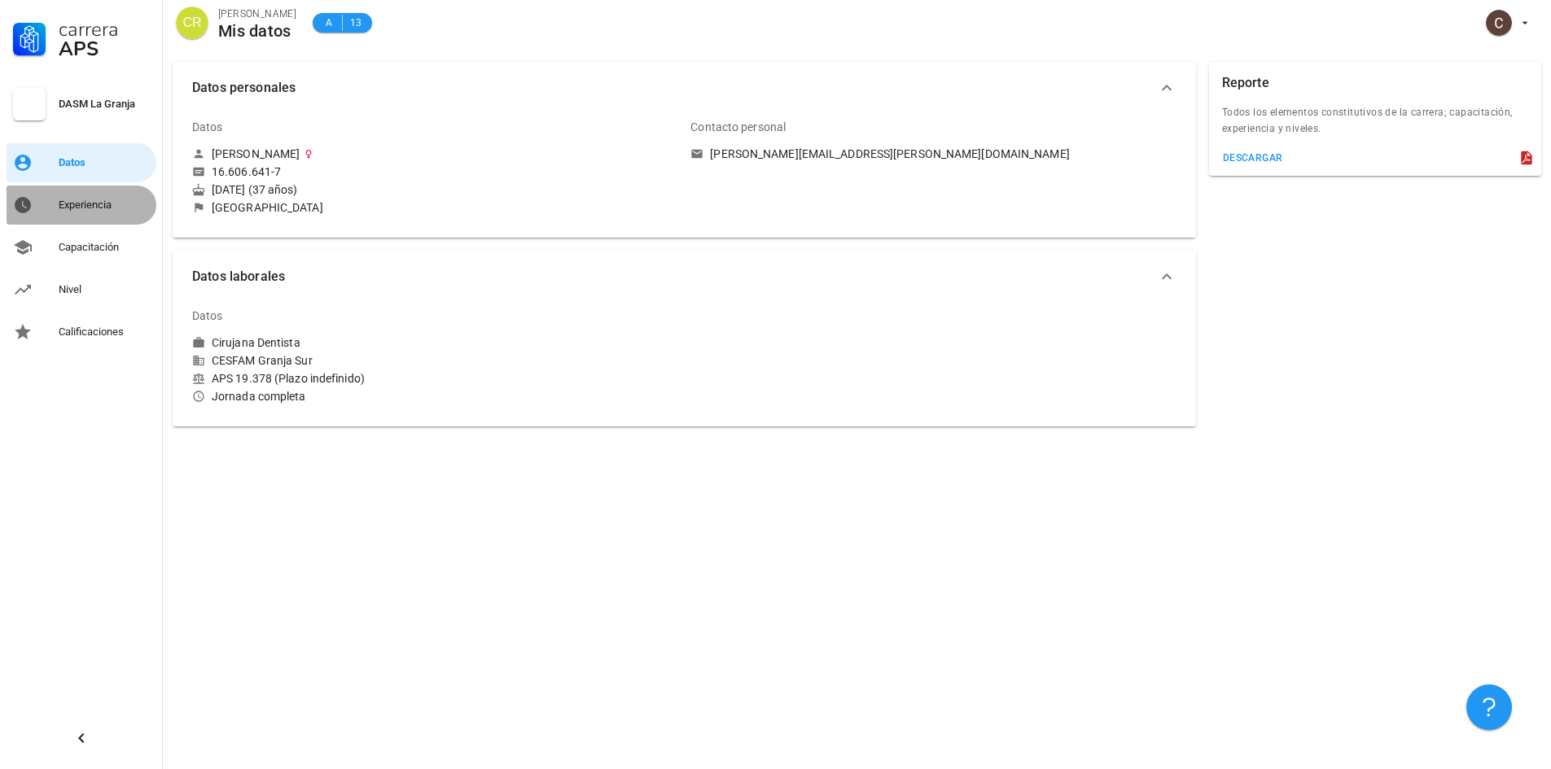
click at [98, 210] on div "Experiencia" at bounding box center [104, 205] width 91 height 13
